Goal: Information Seeking & Learning: Learn about a topic

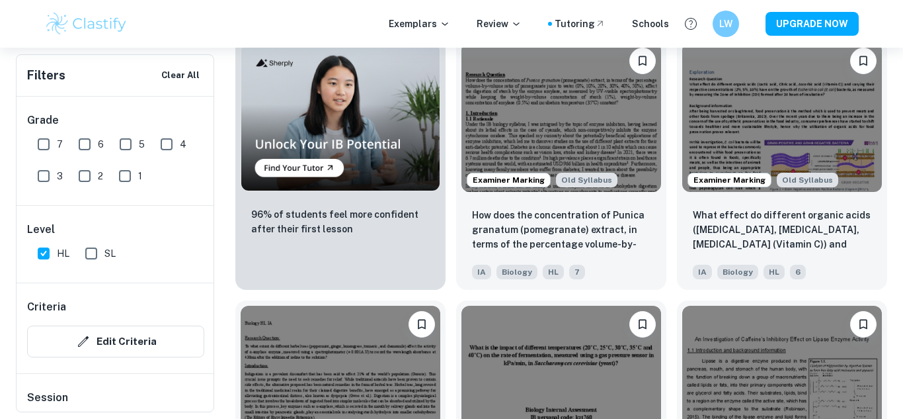
scroll to position [1005, 0]
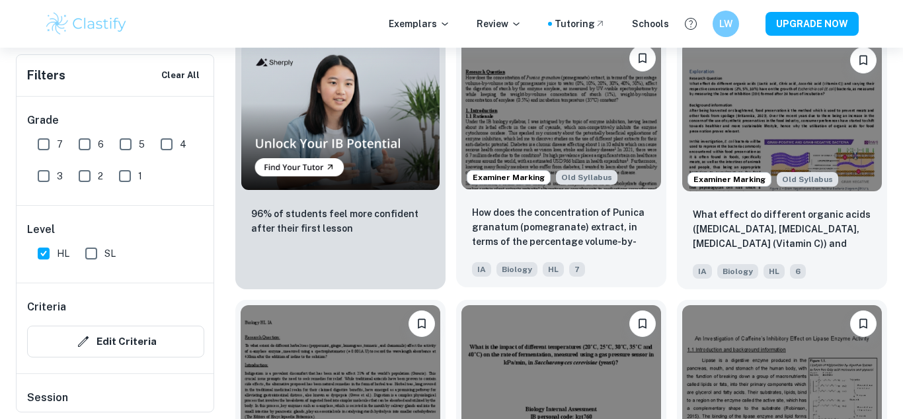
click at [528, 144] on img at bounding box center [562, 114] width 200 height 149
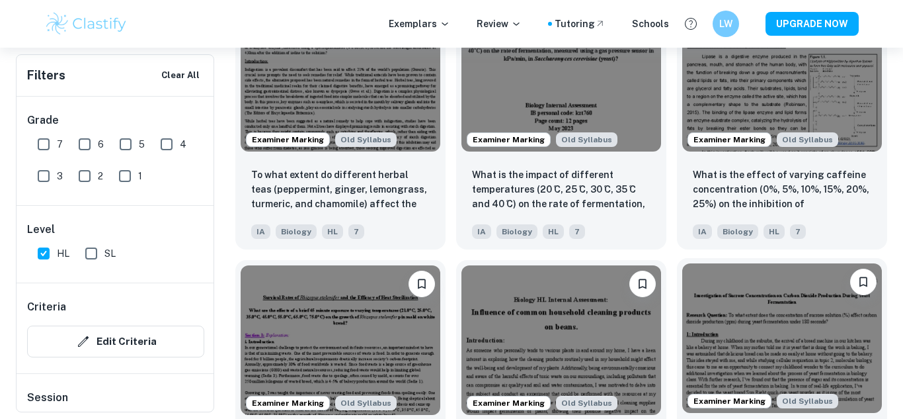
scroll to position [1303, 0]
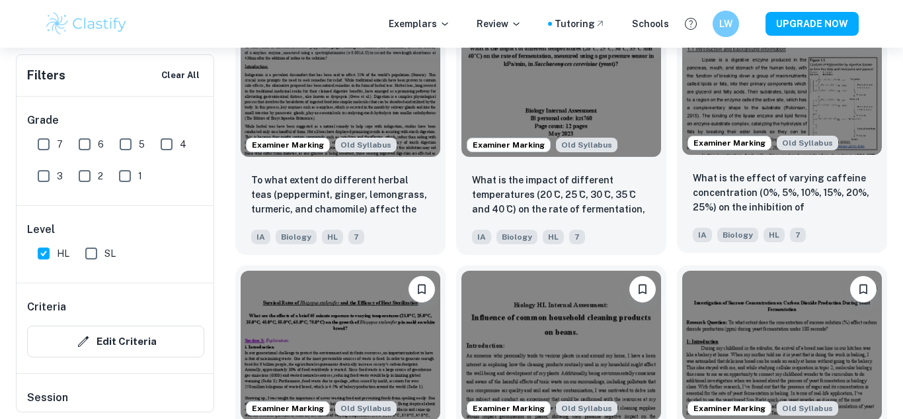
click at [817, 88] on img at bounding box center [782, 79] width 200 height 149
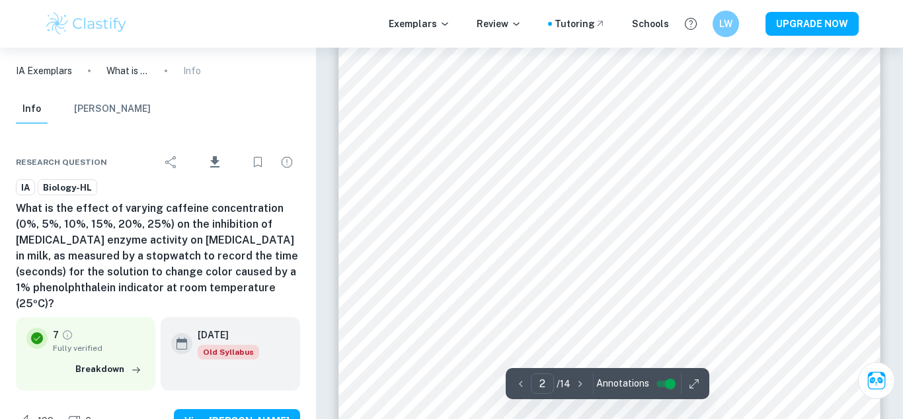
scroll to position [1073, 0]
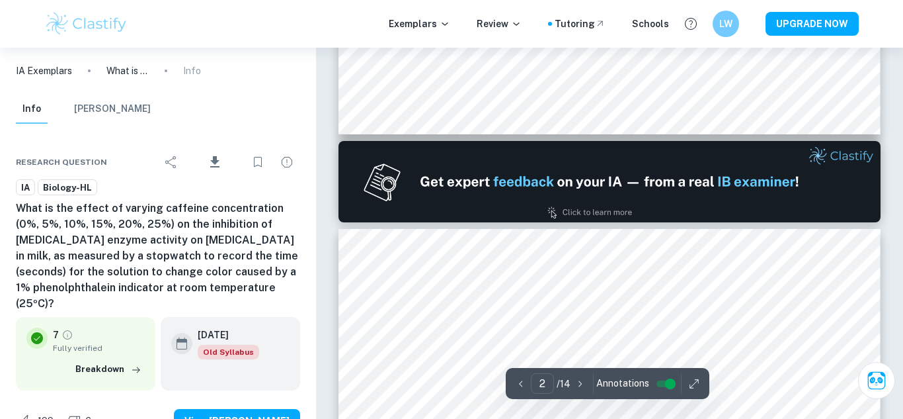
type input "1"
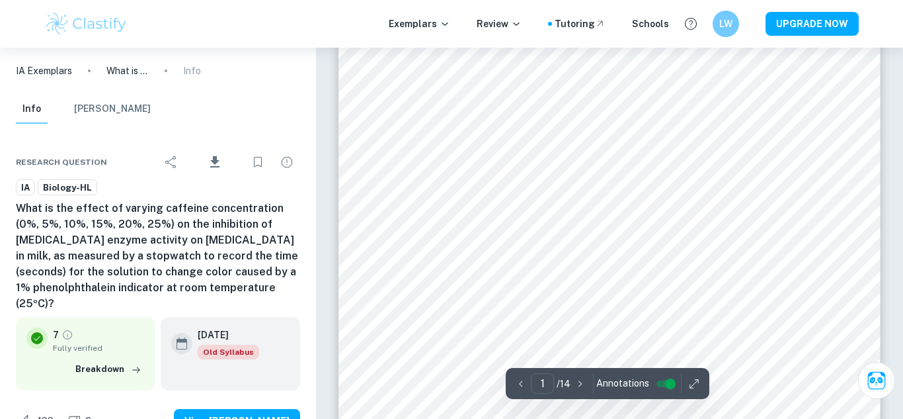
scroll to position [244, 0]
